Goal: Information Seeking & Learning: Compare options

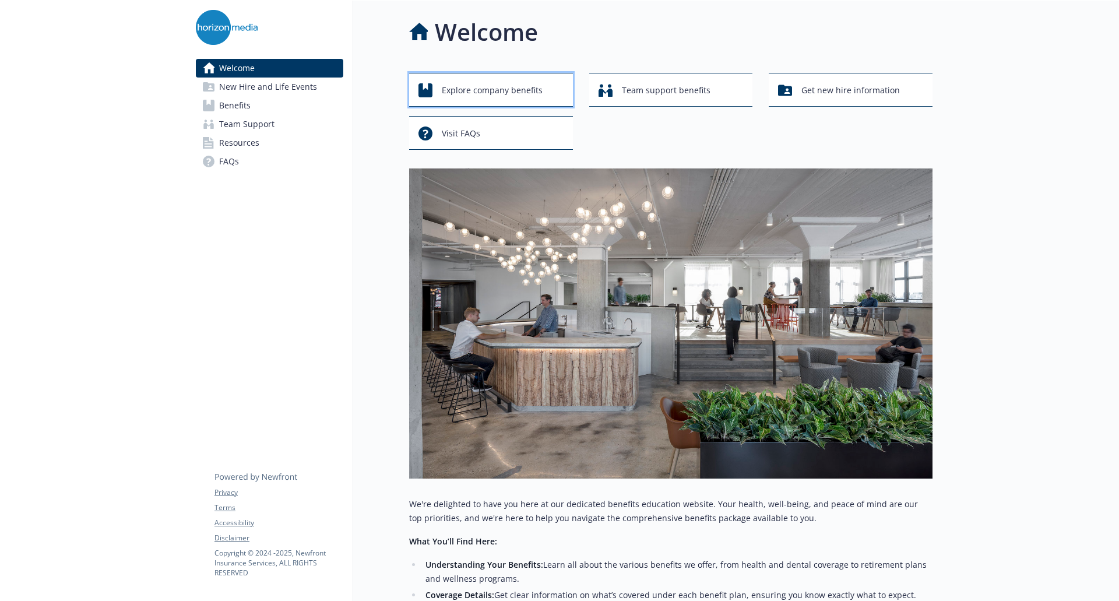
click at [487, 83] on span "Explore company benefits" at bounding box center [492, 90] width 101 height 22
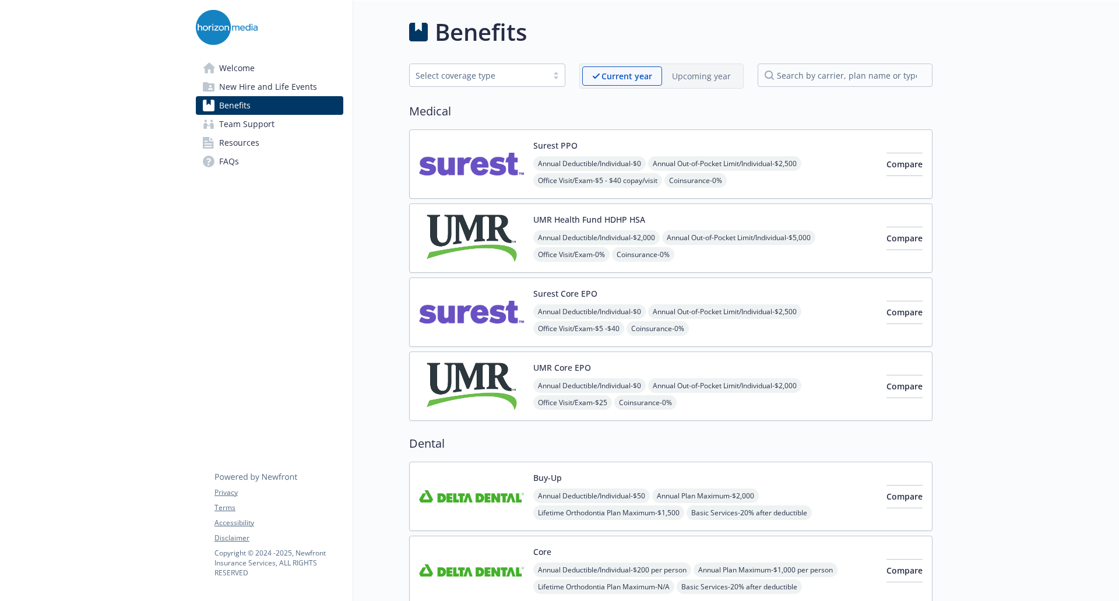
click at [482, 181] on img at bounding box center [471, 164] width 105 height 50
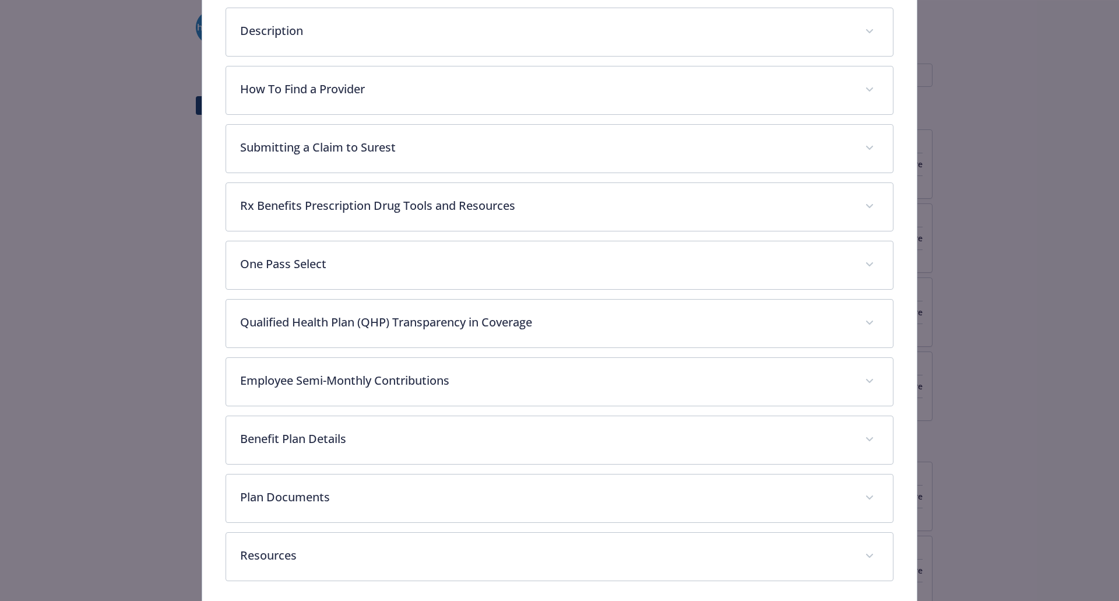
scroll to position [465, 0]
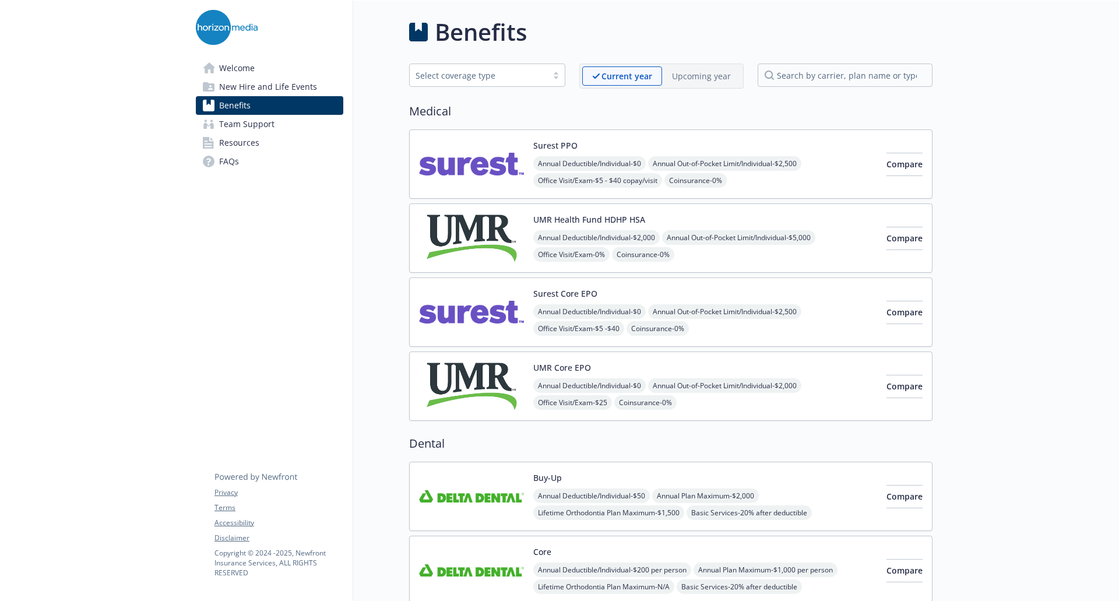
click at [496, 172] on img at bounding box center [471, 164] width 105 height 50
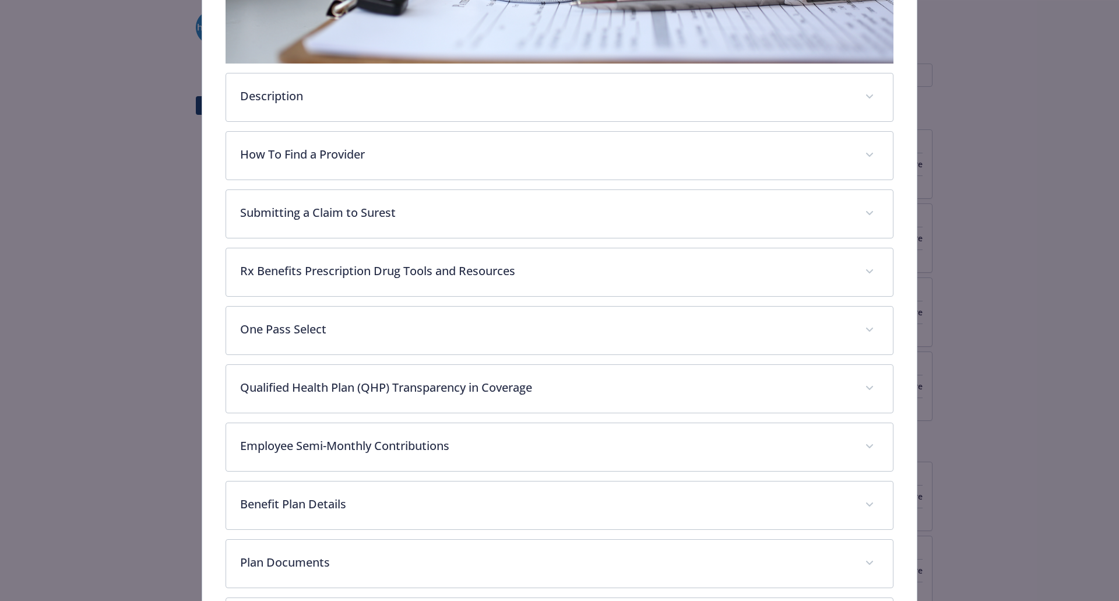
scroll to position [357, 0]
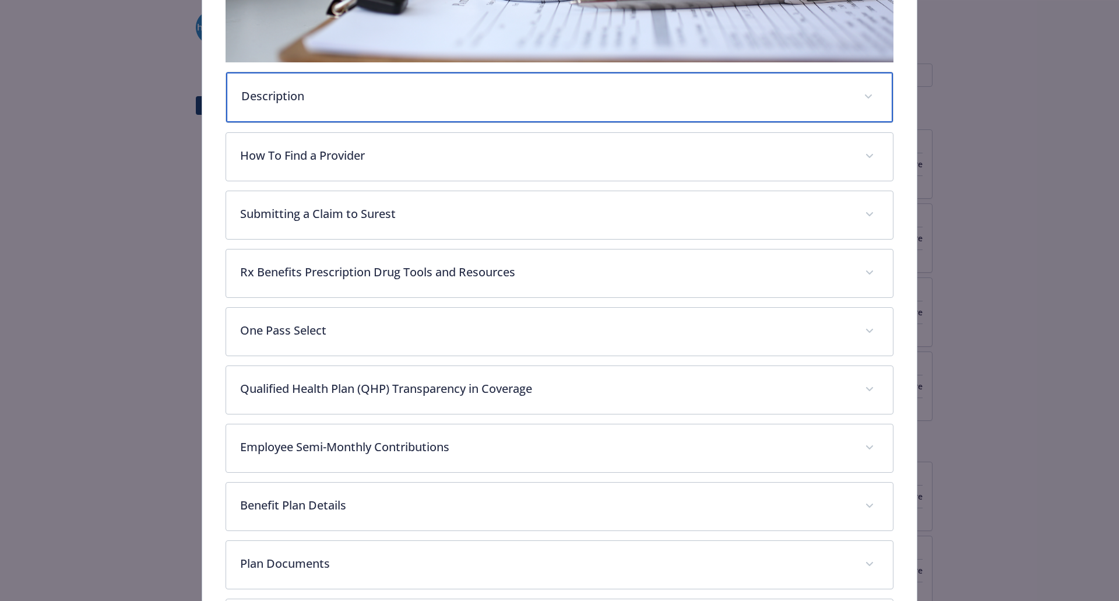
click at [298, 103] on div "Description" at bounding box center [559, 97] width 667 height 50
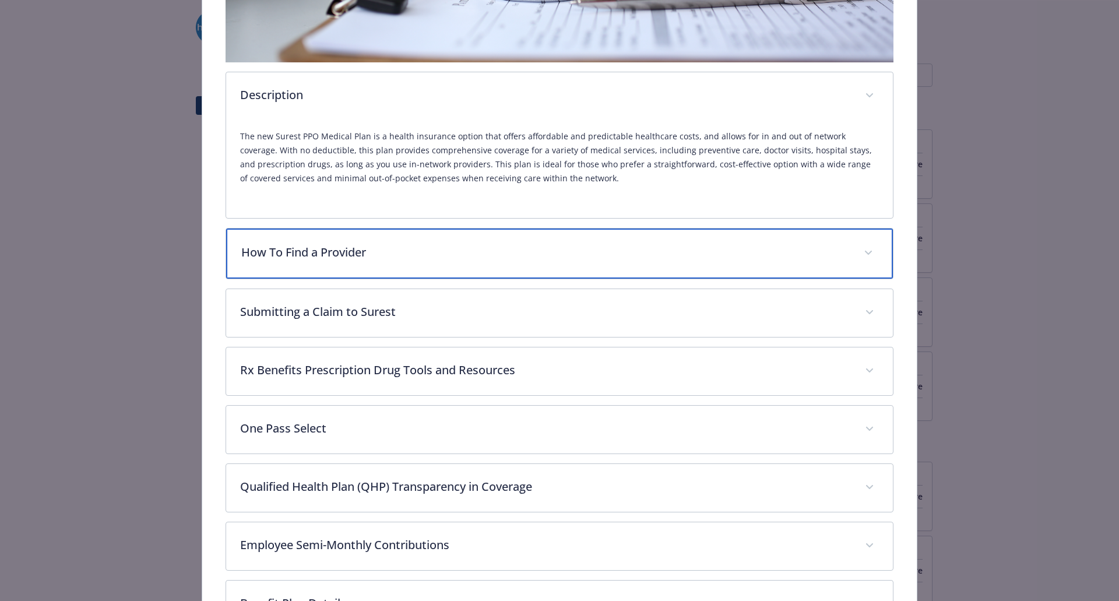
click at [329, 273] on div "How To Find a Provider" at bounding box center [559, 253] width 667 height 50
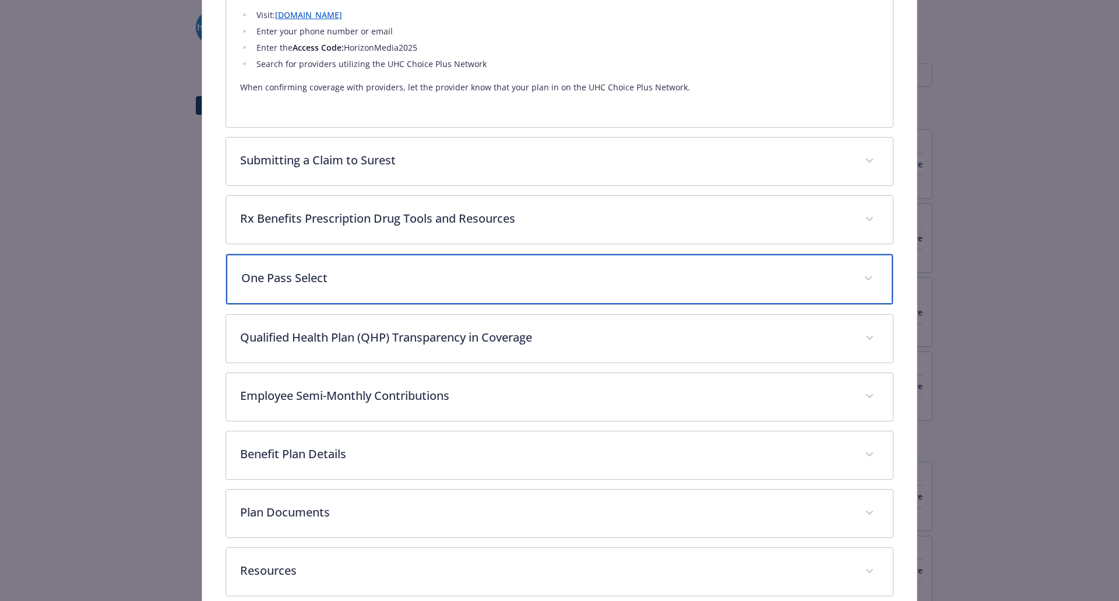
click at [360, 271] on p "One Pass Select" at bounding box center [545, 277] width 609 height 17
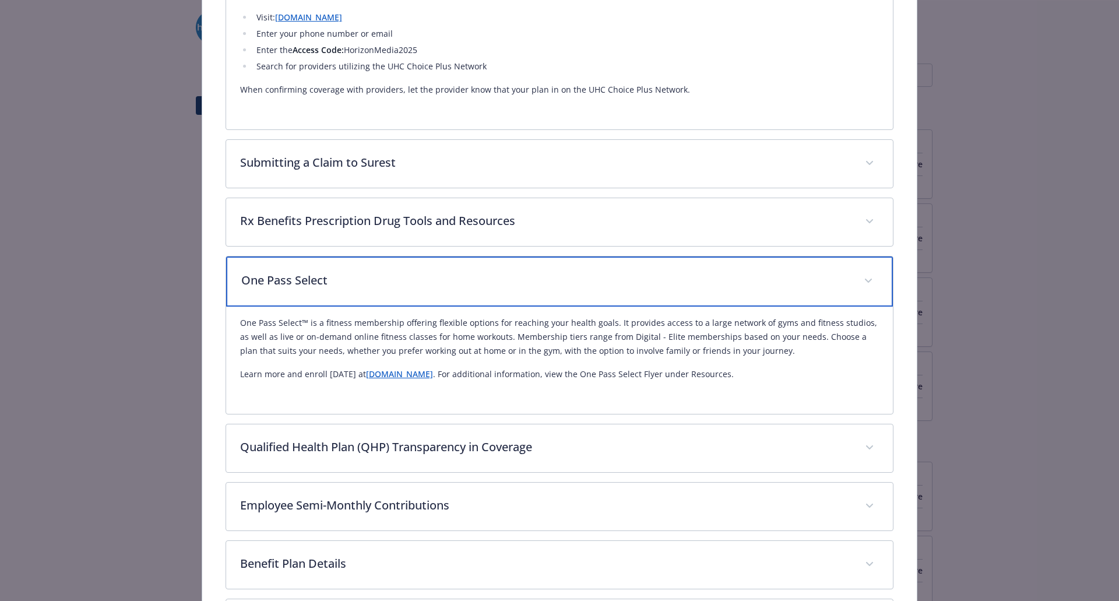
scroll to position [824, 0]
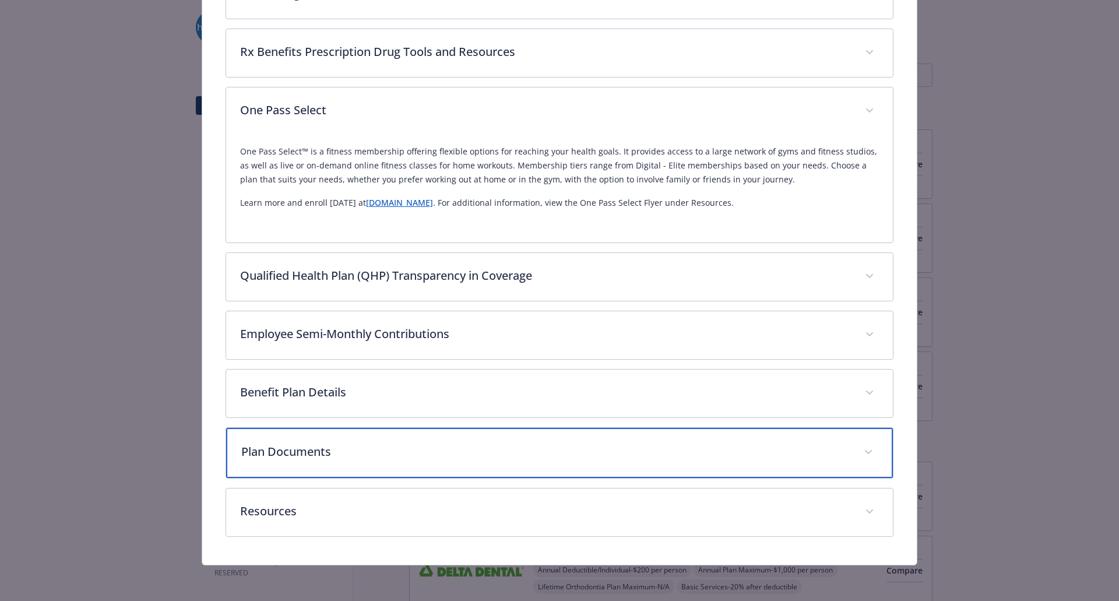
click at [279, 460] on div "Plan Documents" at bounding box center [559, 453] width 667 height 50
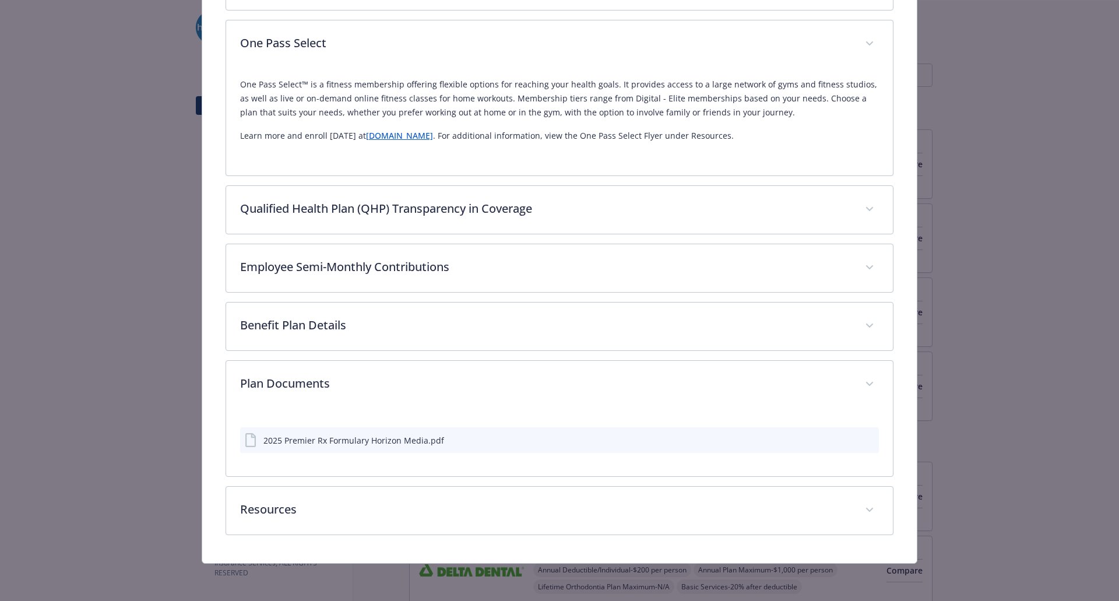
click at [369, 447] on div "2025 Premier Rx Formulary Horizon Media.pdf" at bounding box center [344, 440] width 199 height 14
click at [348, 441] on div "2025 Premier Rx Formulary Horizon Media.pdf" at bounding box center [353, 442] width 181 height 12
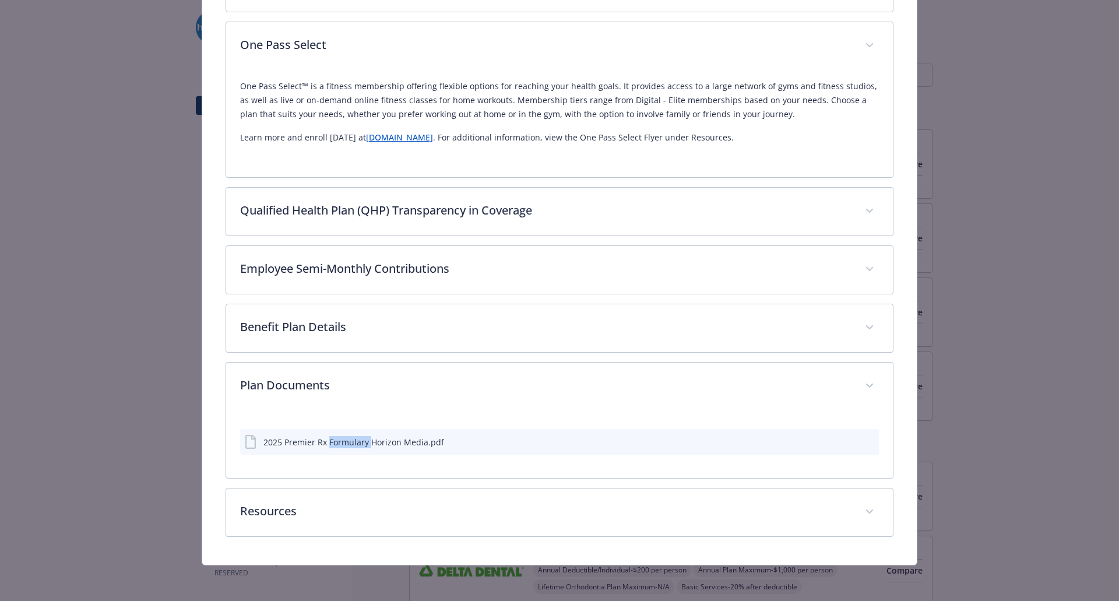
click at [348, 441] on div "2025 Premier Rx Formulary Horizon Media.pdf" at bounding box center [353, 442] width 181 height 12
click at [863, 441] on icon "preview file" at bounding box center [867, 441] width 10 height 8
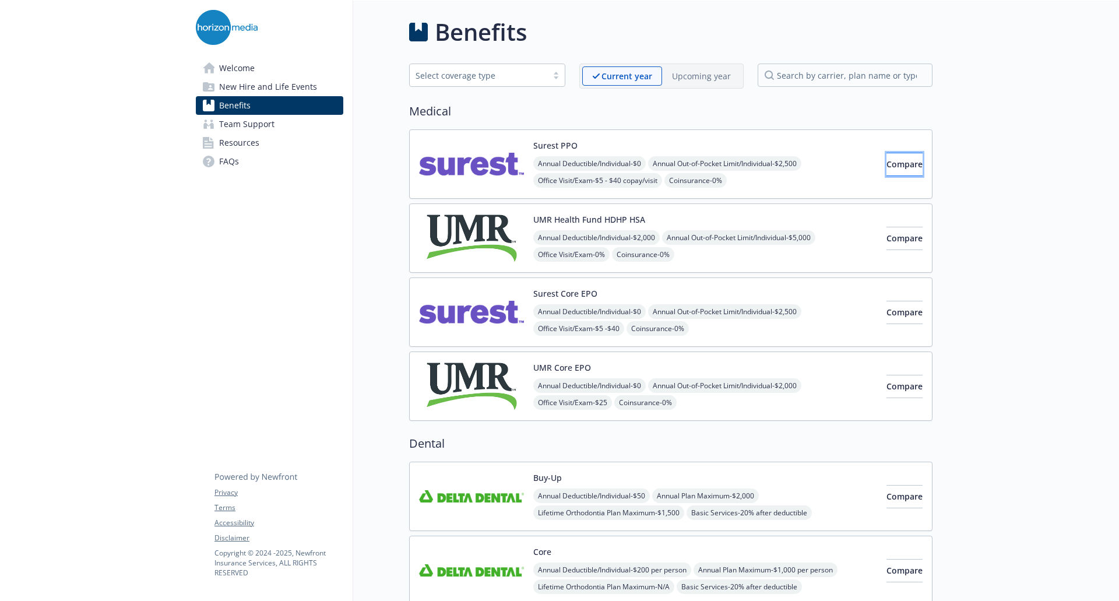
click at [913, 170] on button "Compare" at bounding box center [904, 164] width 36 height 23
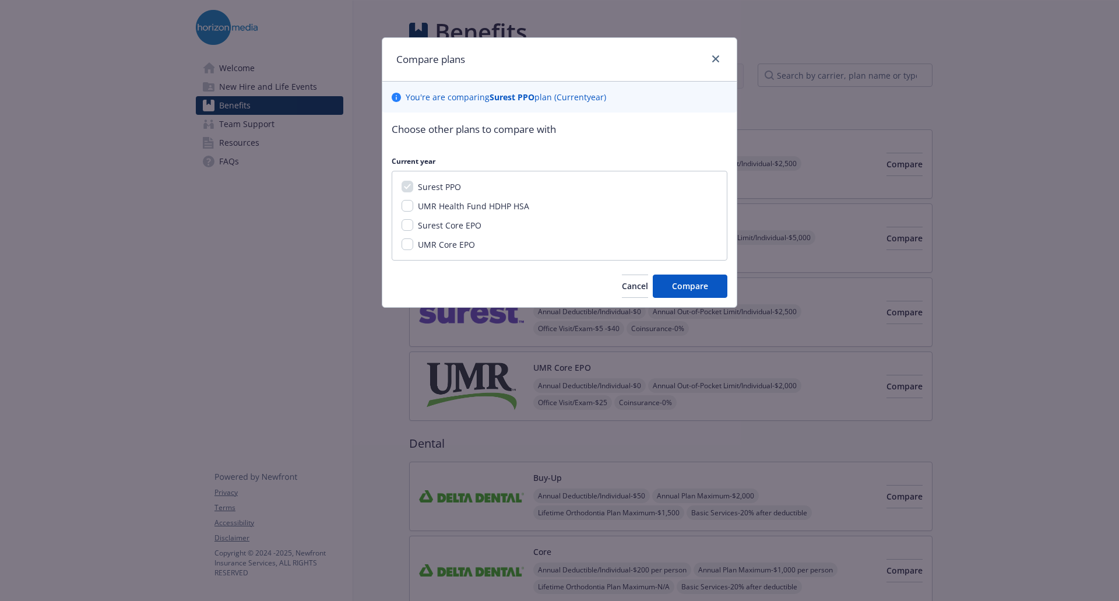
click at [453, 219] on div "Surest Core EPO" at bounding box center [448, 225] width 71 height 12
click at [449, 224] on span "Surest Core EPO" at bounding box center [450, 225] width 64 height 11
click at [413, 224] on input "Surest Core EPO" at bounding box center [407, 225] width 12 height 12
checkbox input "true"
click at [701, 291] on span "Compare" at bounding box center [690, 285] width 36 height 11
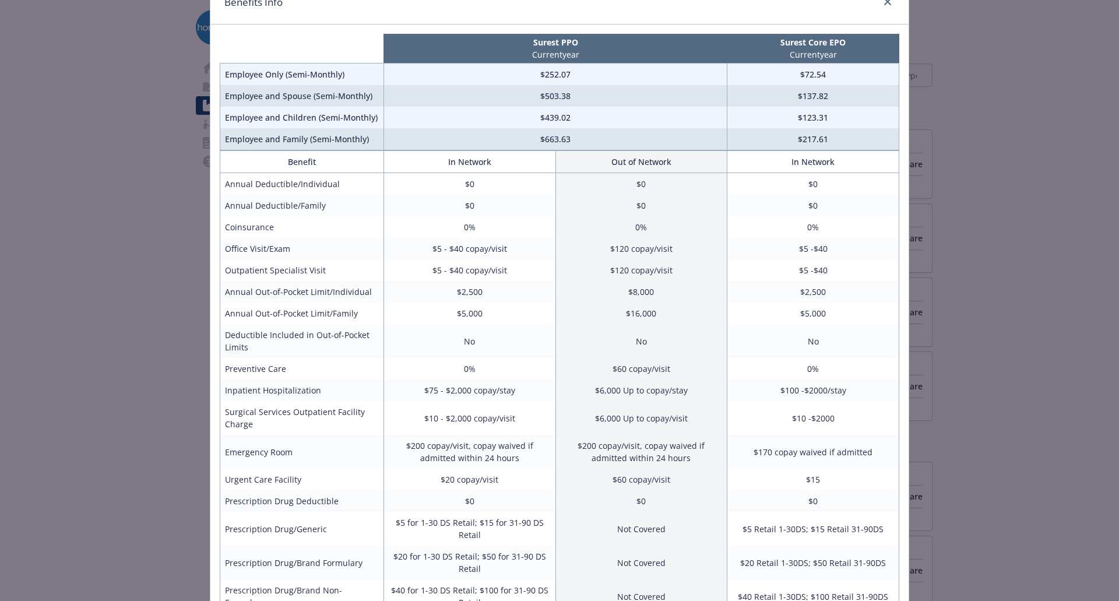
scroll to position [59, 0]
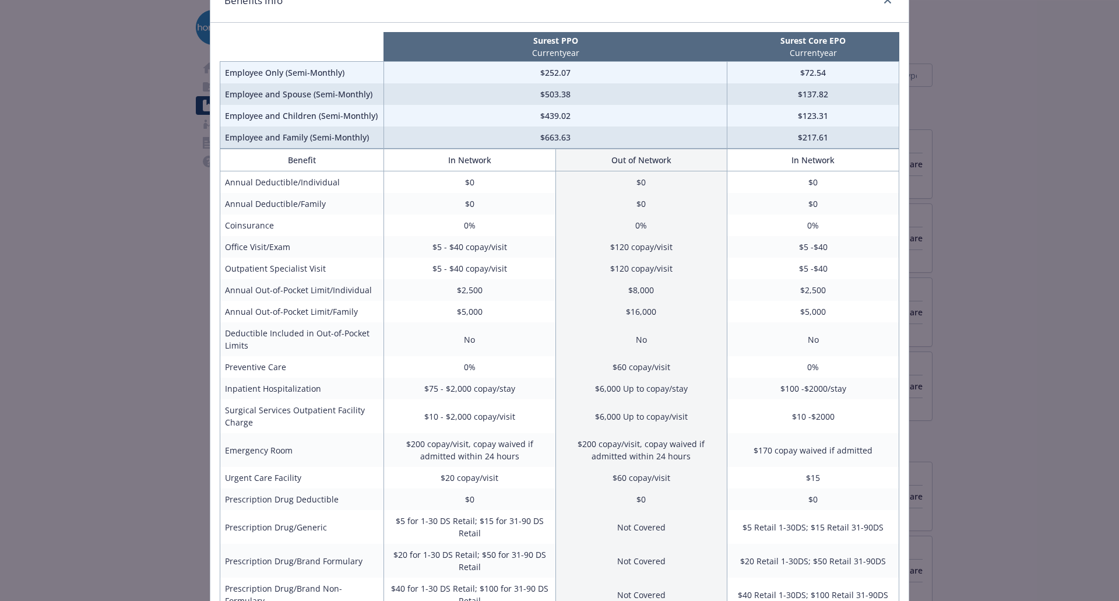
click at [132, 207] on div "Benefits Info Surest PPO Current year Surest Core EPO Current year Employee Onl…" at bounding box center [559, 300] width 1119 height 601
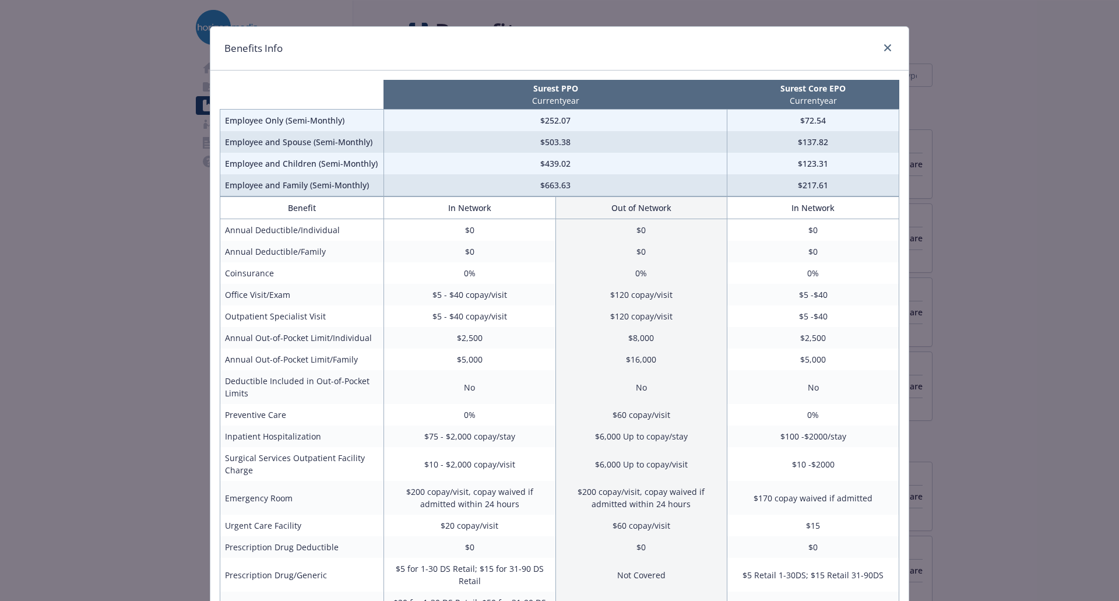
scroll to position [0, 0]
